Goal: Information Seeking & Learning: Learn about a topic

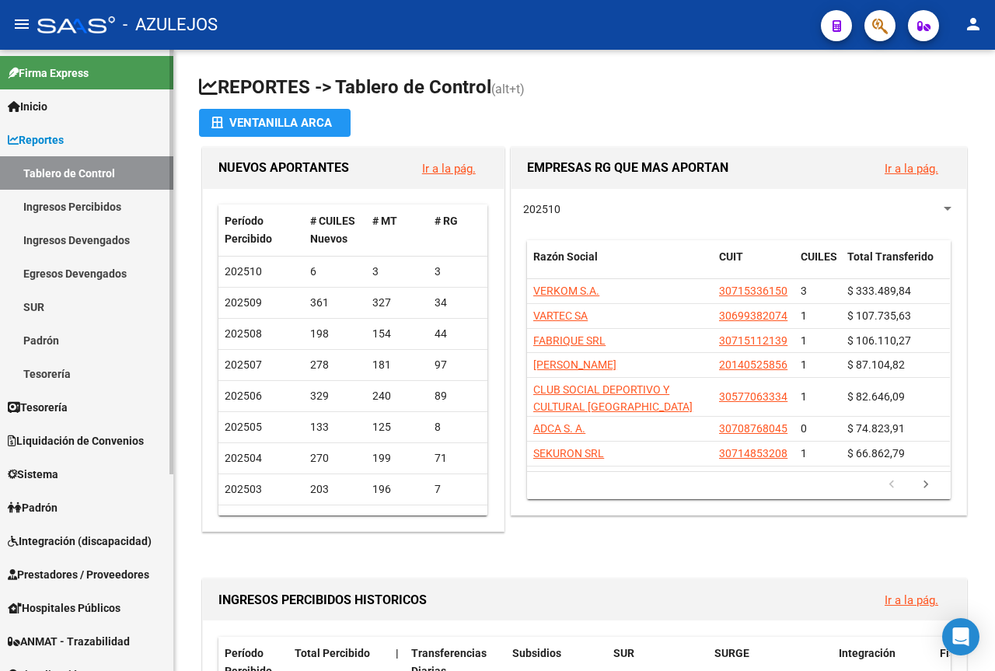
click at [47, 206] on link "Ingresos Percibidos" at bounding box center [86, 206] width 173 height 33
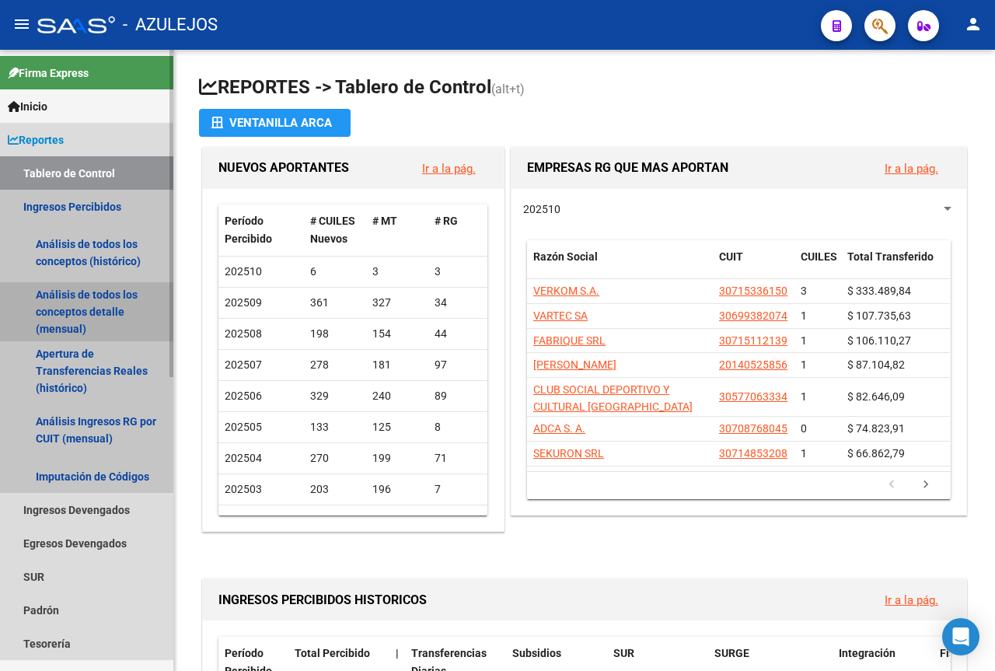
click at [65, 303] on link "Análisis de todos los conceptos detalle (mensual)" at bounding box center [86, 311] width 173 height 59
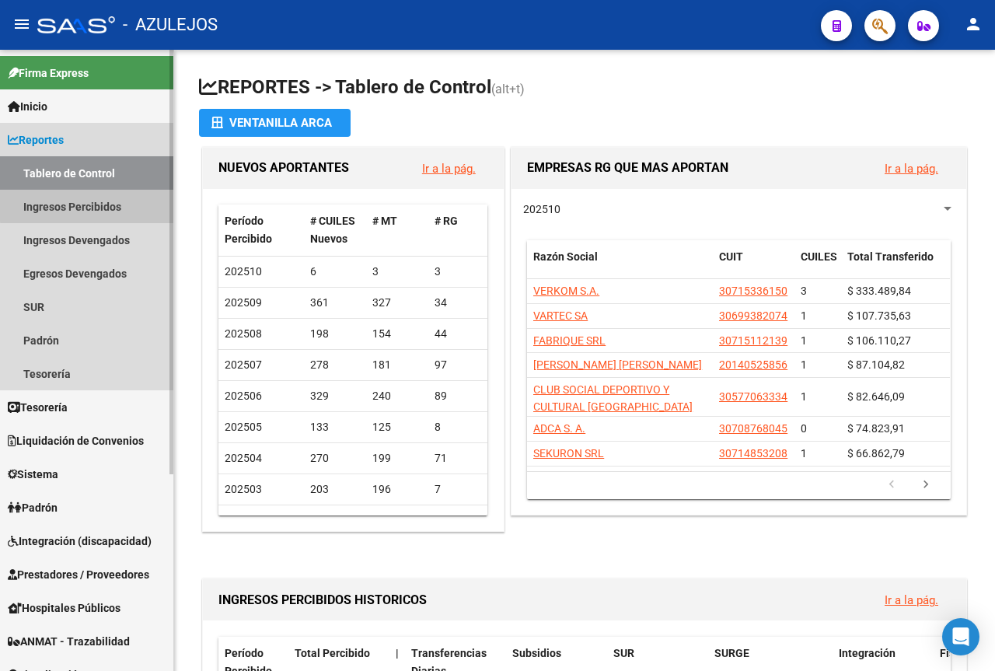
click at [89, 205] on link "Ingresos Percibidos" at bounding box center [86, 206] width 173 height 33
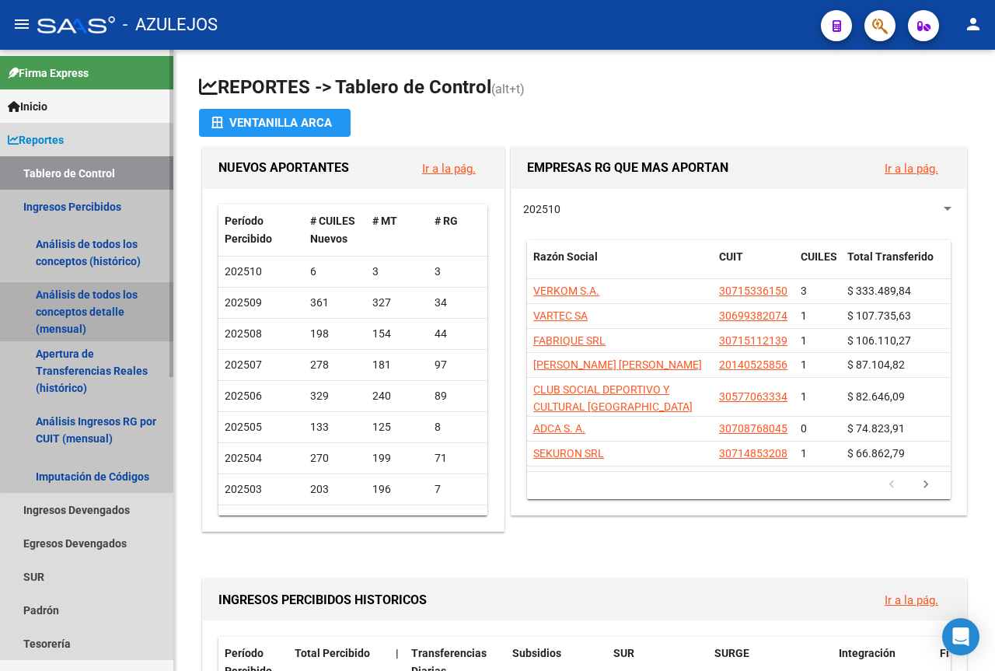
click at [91, 314] on link "Análisis de todos los conceptos detalle (mensual)" at bounding box center [86, 311] width 173 height 59
